Goal: Task Accomplishment & Management: Manage account settings

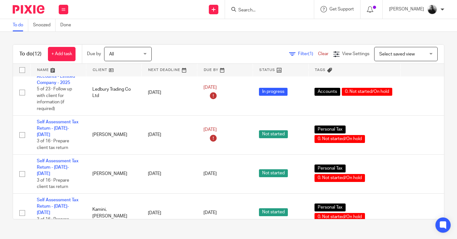
scroll to position [191, 0]
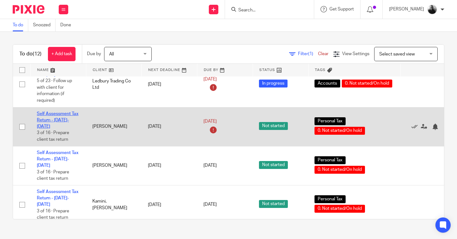
click at [64, 118] on link "Self Assessment Tax Return - [DATE]-[DATE]" at bounding box center [58, 120] width 42 height 17
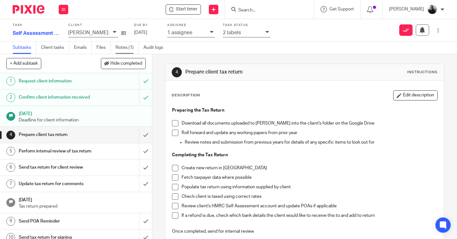
click at [121, 48] on link "Notes (1)" at bounding box center [126, 48] width 23 height 12
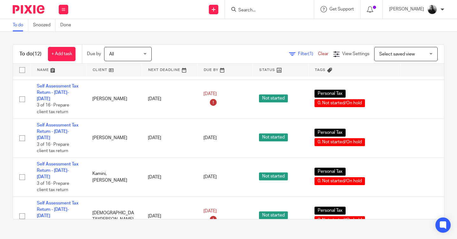
scroll to position [219, 0]
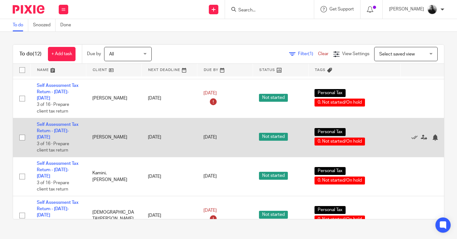
click at [66, 127] on td "Self Assessment Tax Return - [DATE]-[DATE] 3 of 16 · Prepare client tax return" at bounding box center [57, 137] width 55 height 39
click at [65, 124] on link "Self Assessment Tax Return - [DATE]-[DATE]" at bounding box center [58, 130] width 42 height 17
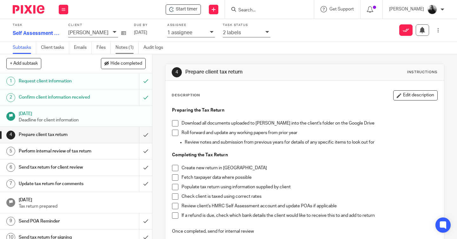
click at [129, 44] on link "Notes (1)" at bounding box center [126, 48] width 23 height 12
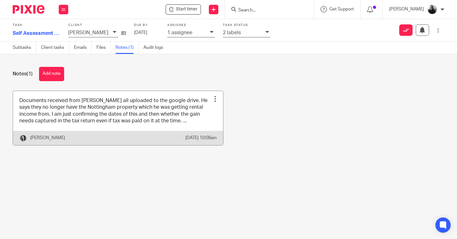
click at [131, 118] on link at bounding box center [118, 118] width 210 height 54
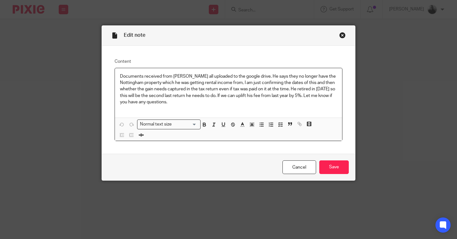
click at [341, 35] on div "Close this dialog window" at bounding box center [342, 35] width 6 height 6
